Goal: Information Seeking & Learning: Learn about a topic

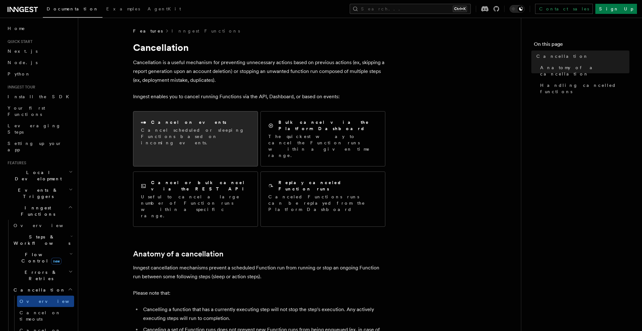
click at [229, 135] on p "Cancel scheduled or sleeping Functions based on incoming events." at bounding box center [195, 136] width 109 height 19
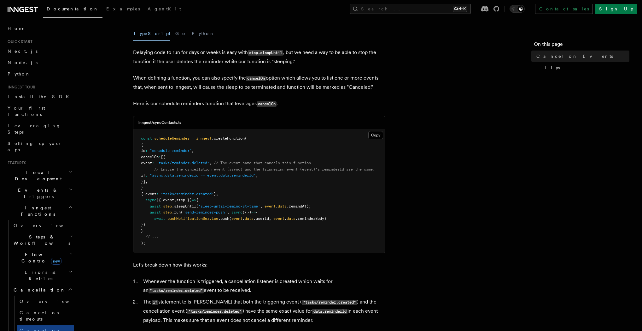
click at [404, 156] on article "Features Inngest Functions Cancellation Cancel on Events As you have learned th…" at bounding box center [299, 282] width 423 height 691
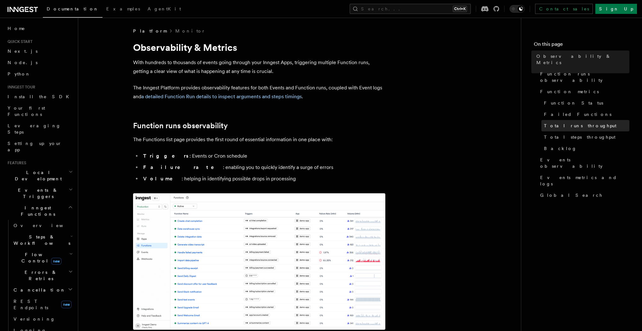
click at [582, 122] on span "Total runs throughput" at bounding box center [580, 125] width 73 height 6
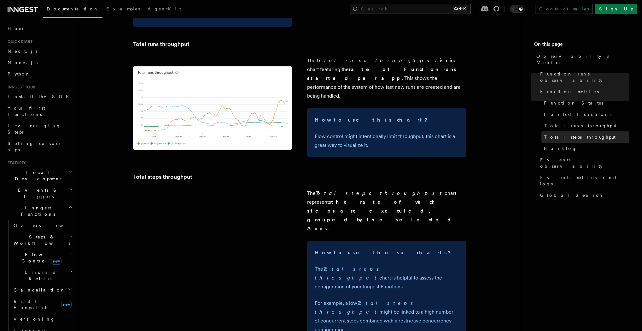
scroll to position [952, 0]
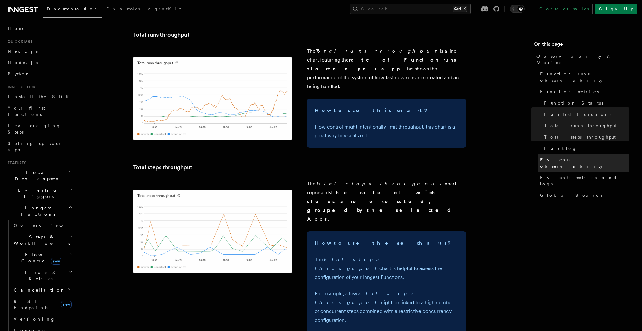
click at [580, 154] on link "Events observability" at bounding box center [584, 163] width 92 height 18
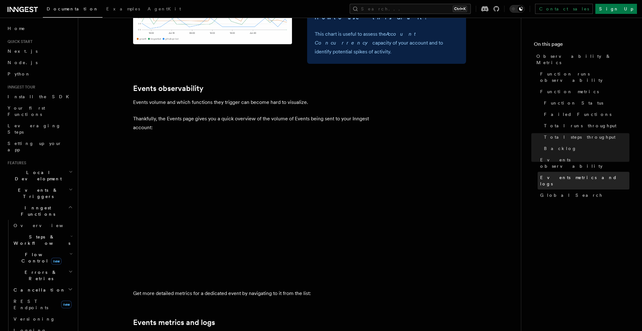
scroll to position [1350, 0]
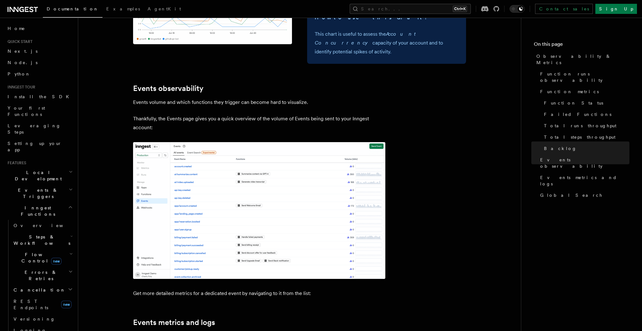
click at [575, 172] on link "Events metrics and logs" at bounding box center [584, 181] width 92 height 18
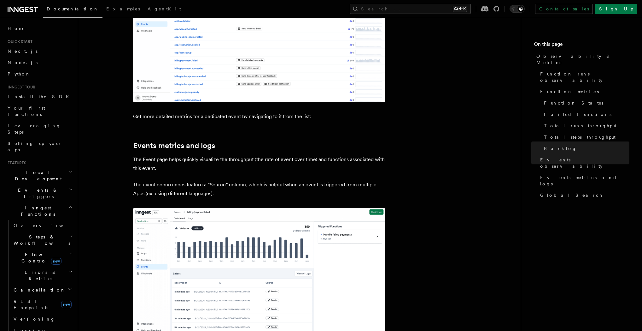
scroll to position [1584, 0]
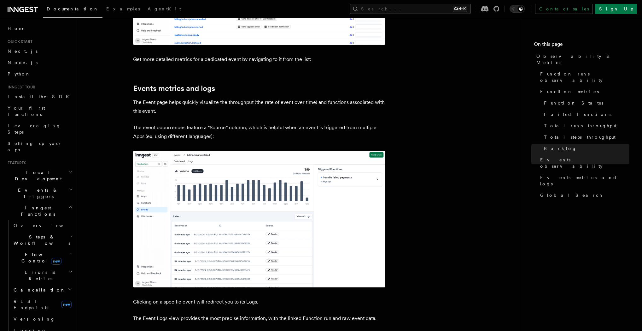
click at [562, 131] on link "Total steps throughput" at bounding box center [586, 136] width 88 height 11
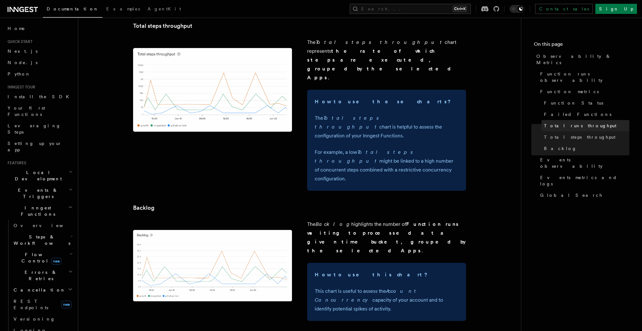
scroll to position [1085, 0]
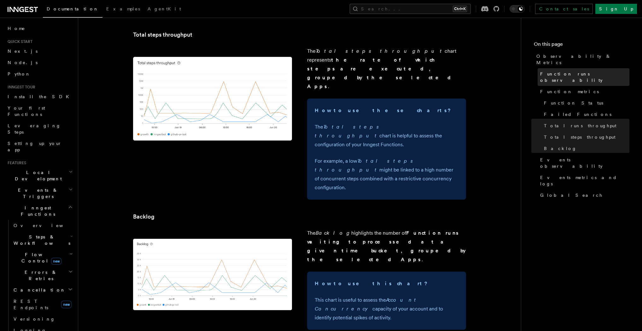
click at [564, 72] on link "Function runs observability" at bounding box center [584, 77] width 92 height 18
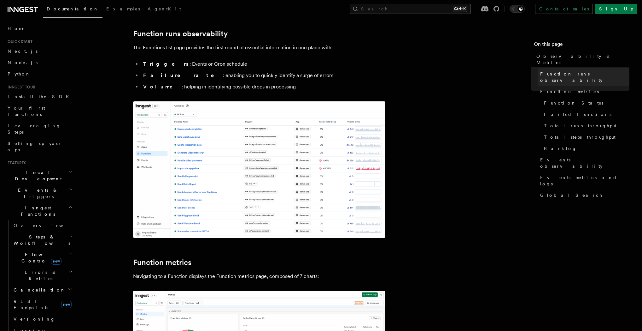
scroll to position [91, 0]
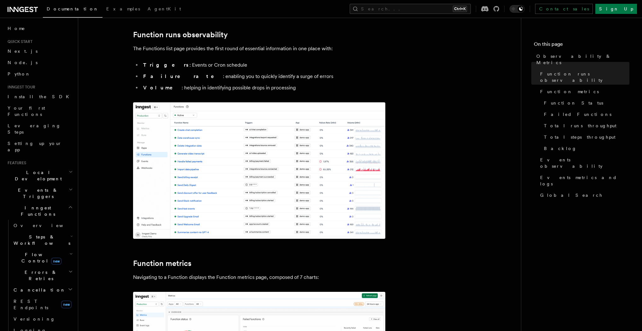
click at [554, 44] on h4 "On this page" at bounding box center [582, 45] width 96 height 10
click at [553, 53] on link "Observability & Metrics" at bounding box center [582, 59] width 96 height 18
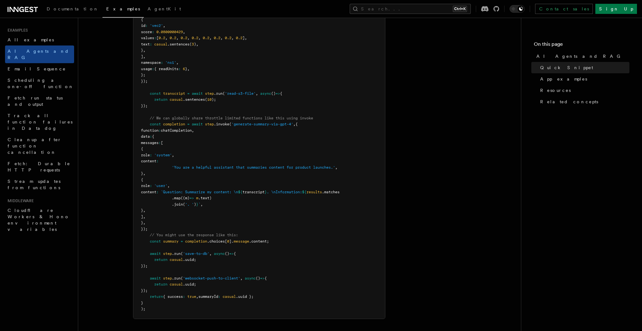
scroll to position [333, 0]
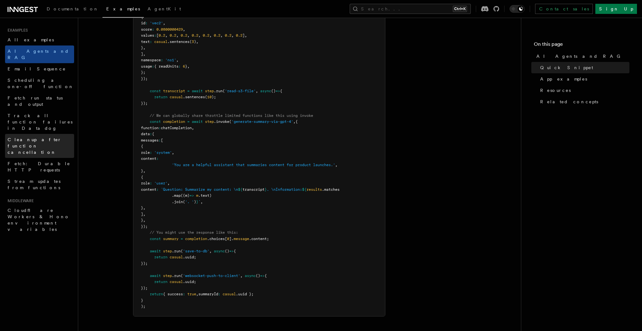
click at [57, 134] on link "Cleanup after function cancellation" at bounding box center [39, 146] width 69 height 24
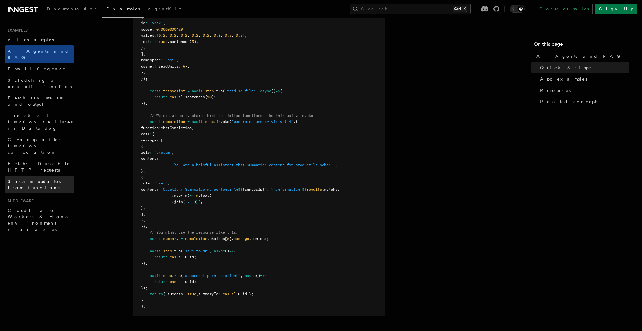
click at [46, 179] on span "Stream updates from functions" at bounding box center [34, 184] width 53 height 11
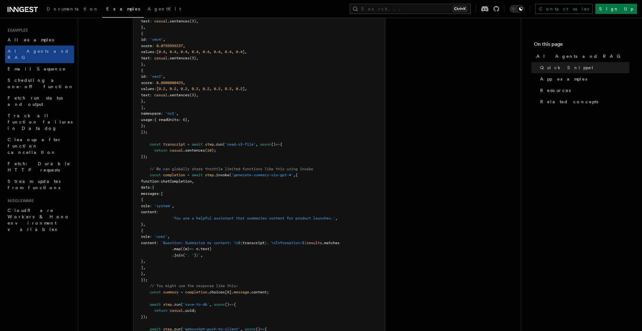
scroll to position [242, 0]
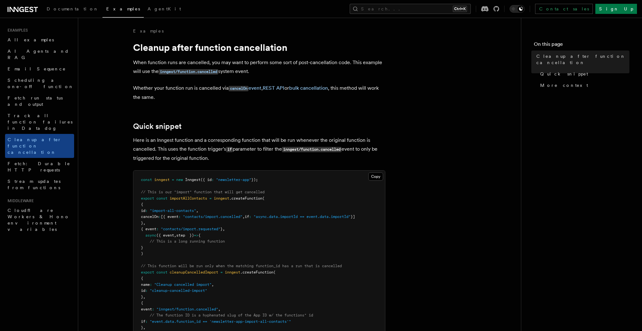
click at [33, 13] on icon at bounding box center [23, 10] width 30 height 8
click at [71, 11] on span "Documentation" at bounding box center [73, 8] width 52 height 5
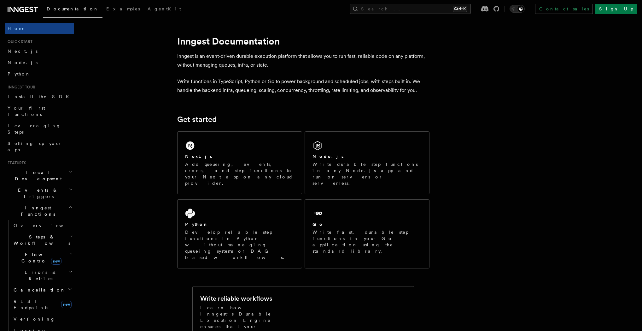
click at [60, 202] on h2 "Inngest Functions" at bounding box center [39, 211] width 69 height 18
click at [63, 167] on h2 "Local Development" at bounding box center [39, 176] width 69 height 18
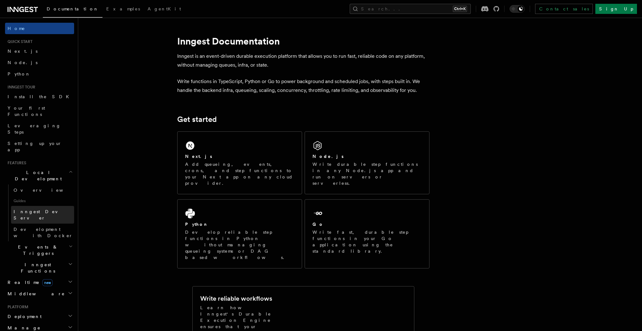
click at [44, 209] on span "Inngest Dev Server" at bounding box center [41, 214] width 54 height 11
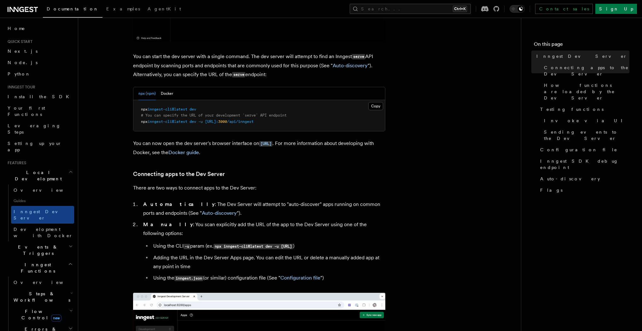
scroll to position [242, 0]
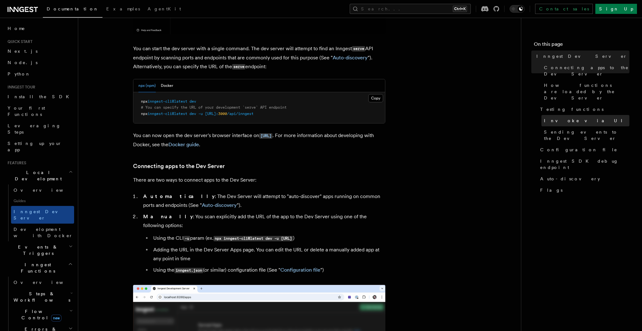
click at [553, 117] on span "Invoke via UI" at bounding box center [586, 120] width 84 height 6
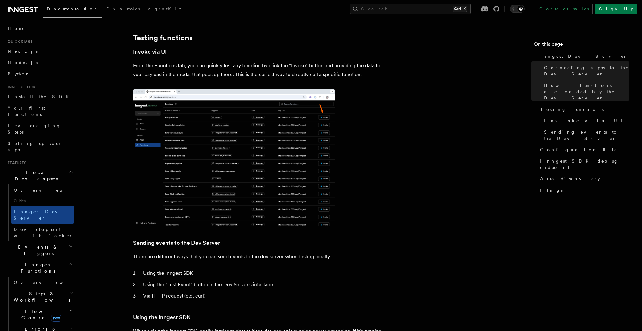
scroll to position [885, 0]
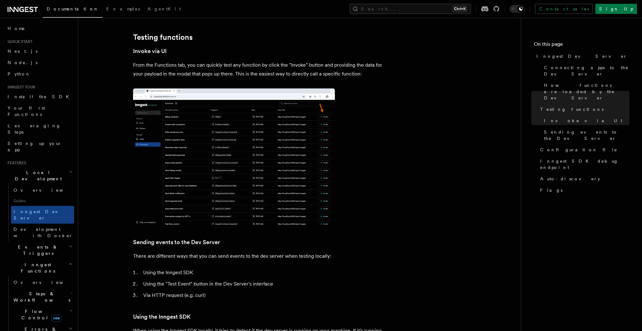
click at [409, 230] on article "Features Local Development Inngest Dev Server The Inngest dev server is an open…" at bounding box center [299, 328] width 423 height 2371
click at [52, 241] on h2 "Events & Triggers" at bounding box center [39, 250] width 69 height 18
click at [47, 167] on h2 "Local Development" at bounding box center [39, 176] width 69 height 18
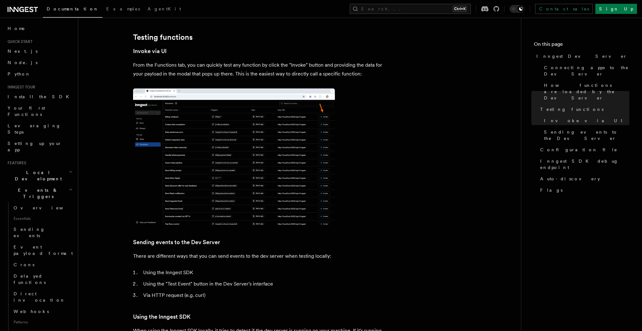
click at [50, 184] on h2 "Events & Triggers" at bounding box center [39, 193] width 69 height 18
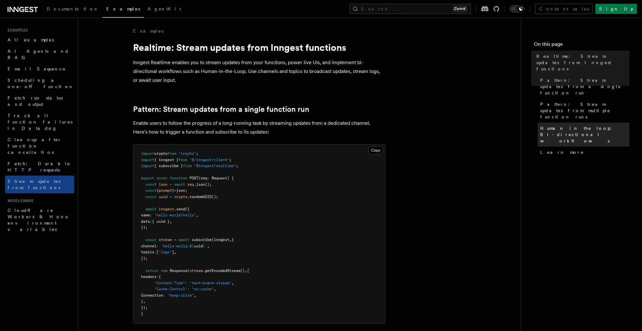
click at [573, 122] on link "Human in the loop: Bi-directional workflows" at bounding box center [584, 134] width 92 height 24
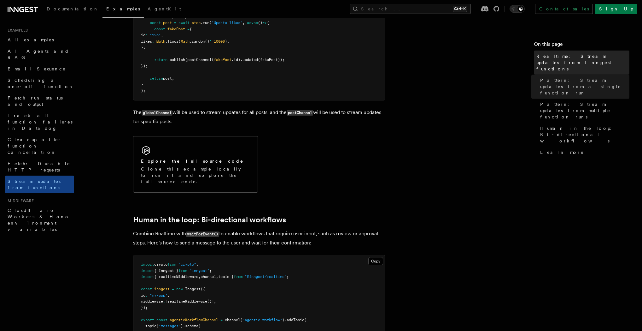
scroll to position [1213, 0]
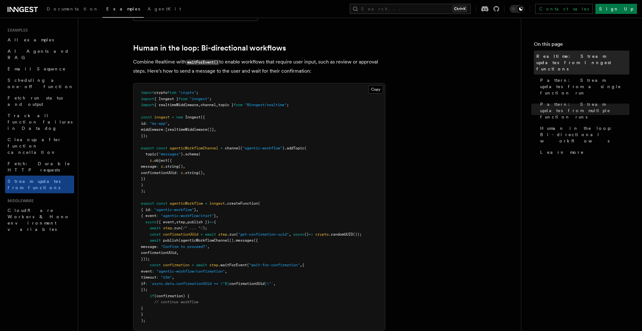
click at [566, 62] on span "Realtime: Stream updates from Inngest functions" at bounding box center [583, 62] width 93 height 19
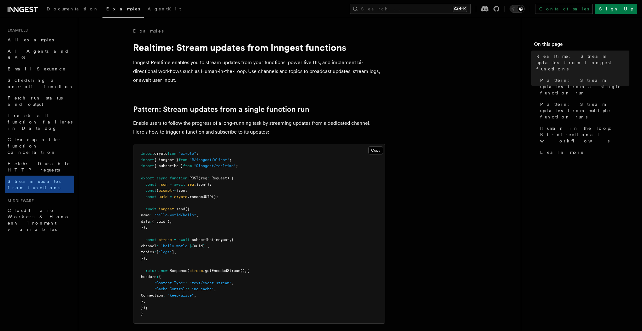
drag, startPoint x: 452, startPoint y: 93, endPoint x: 445, endPoint y: 91, distance: 7.5
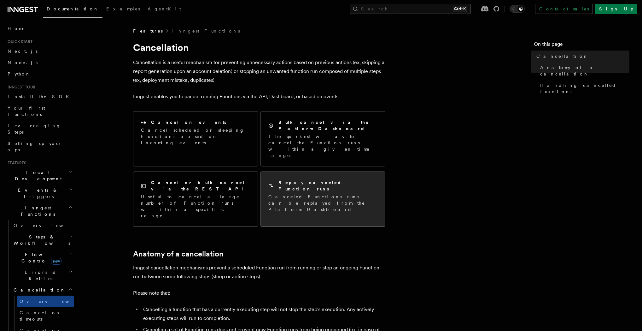
click at [322, 193] on p "Canceled Functions runs can be replayed from the Platform Dashboard" at bounding box center [322, 202] width 109 height 19
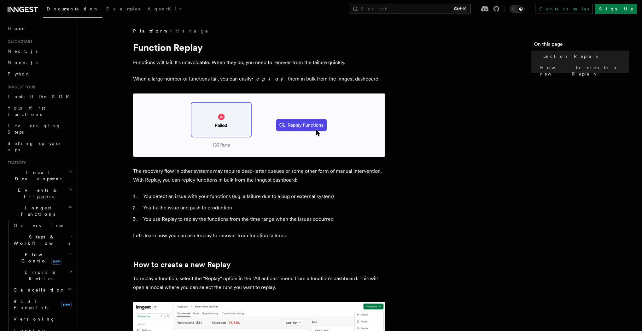
click at [530, 148] on nav "On this page Function Replay How to create a new Replay" at bounding box center [581, 174] width 121 height 313
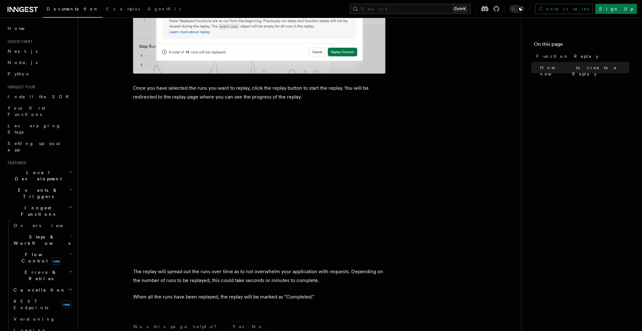
scroll to position [1005, 0]
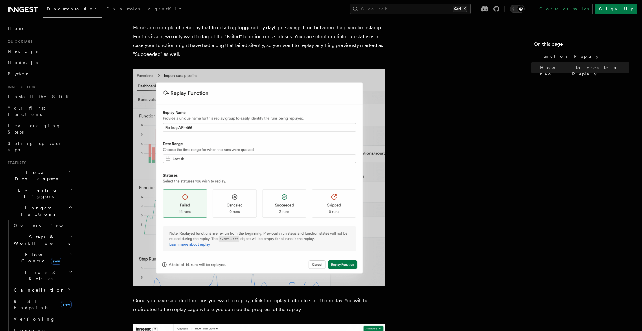
scroll to position [612, 0]
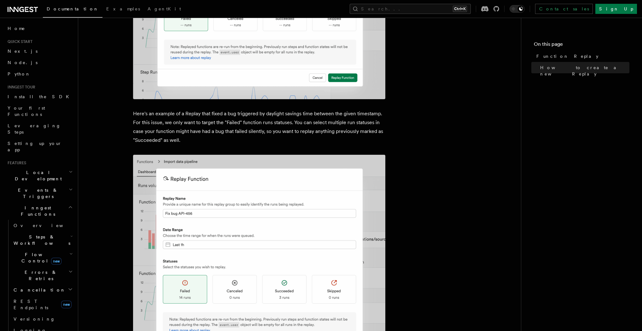
click at [69, 269] on icon "button" at bounding box center [70, 271] width 4 height 5
click at [63, 249] on h2 "Flow Control new" at bounding box center [42, 258] width 63 height 18
click at [50, 278] on link "Singleton new" at bounding box center [45, 284] width 57 height 13
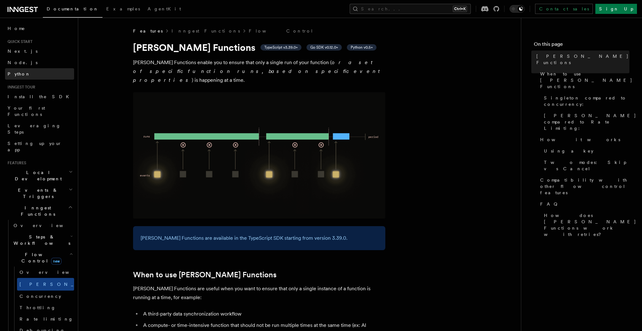
click at [23, 77] on link "Python" at bounding box center [39, 73] width 69 height 11
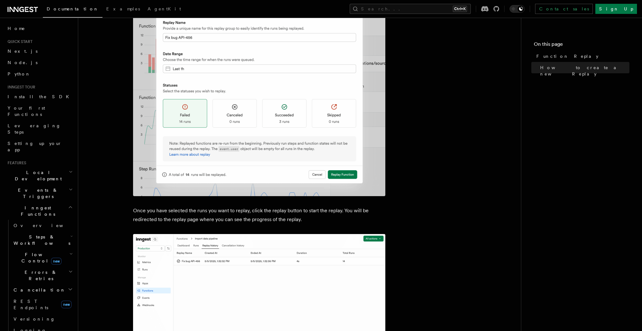
scroll to position [939, 0]
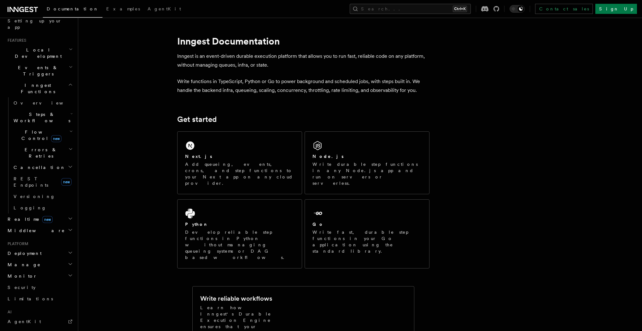
scroll to position [187, 0]
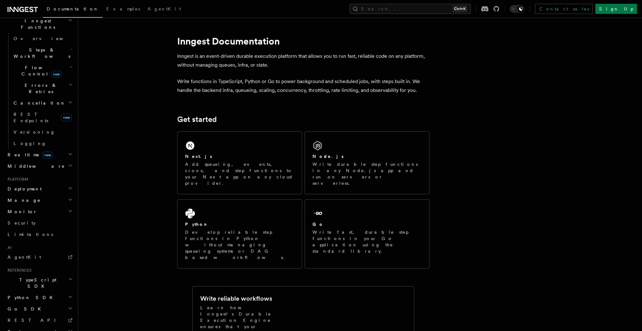
click at [50, 274] on h2 "TypeScript SDK" at bounding box center [39, 283] width 69 height 18
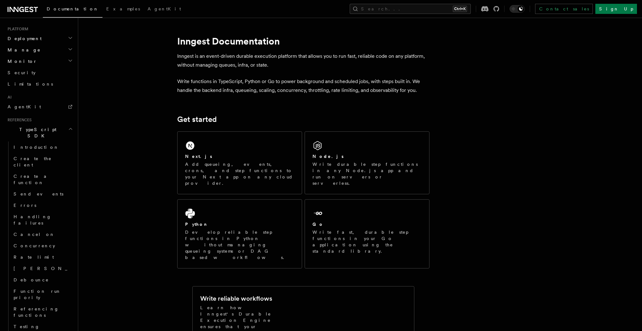
scroll to position [338, 0]
click at [38, 227] on link "Cancel on" at bounding box center [42, 232] width 63 height 11
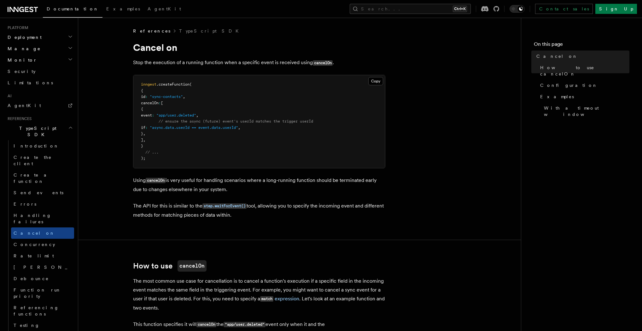
click at [382, 166] on pre "inngest .createFunction ( { id : "sync-contacts" , cancelOn : [ { event : "app/…" at bounding box center [259, 121] width 252 height 93
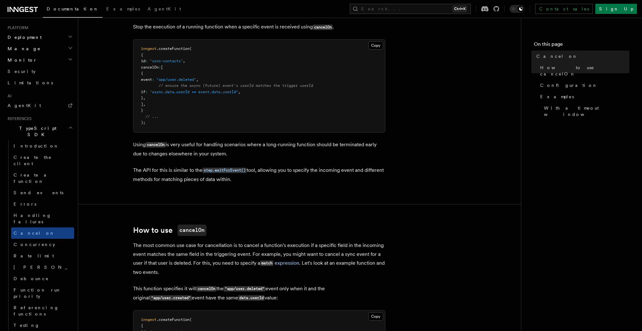
scroll to position [121, 0]
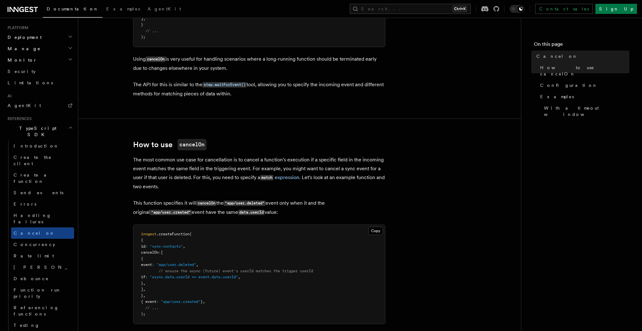
click at [62, 330] on h2 "Steps" at bounding box center [42, 336] width 63 height 11
click at [42, 213] on span "Handling failures" at bounding box center [33, 218] width 38 height 11
